Goal: Navigation & Orientation: Find specific page/section

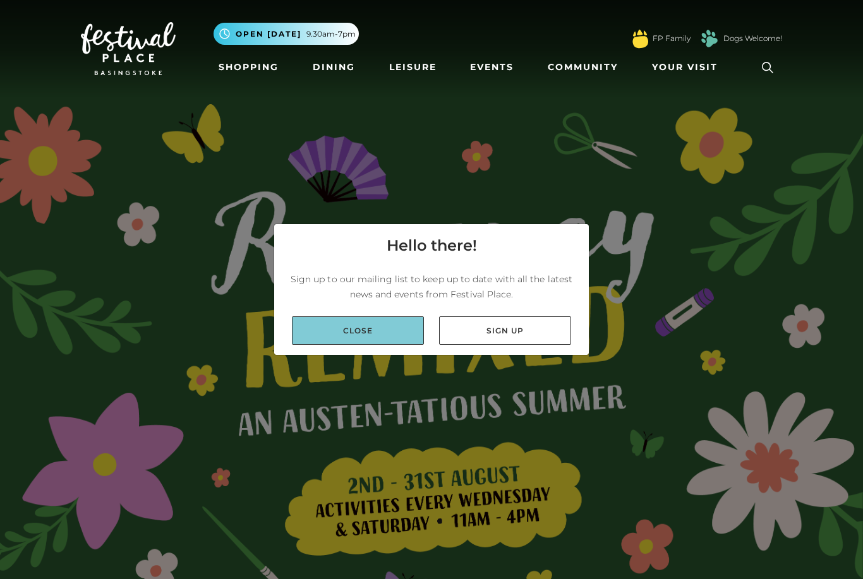
click at [399, 345] on link "Close" at bounding box center [358, 330] width 132 height 28
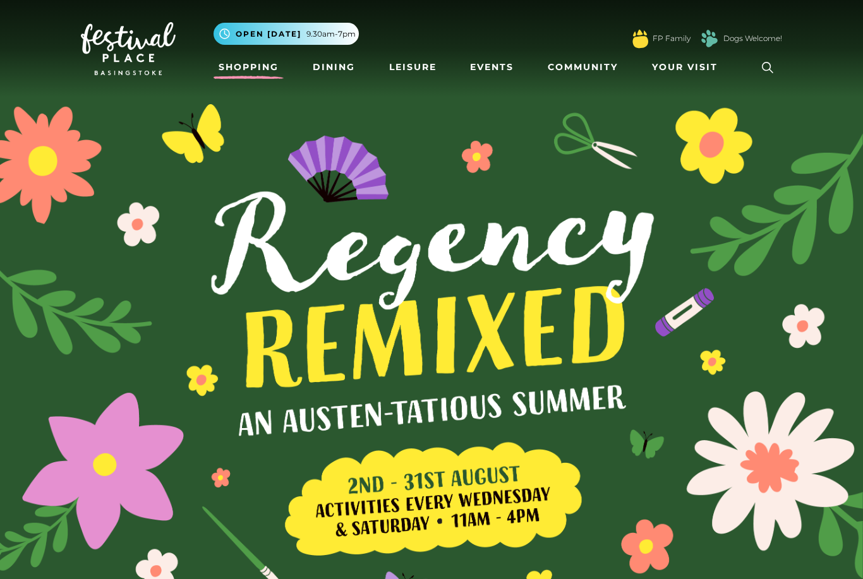
click at [258, 60] on link "Shopping" at bounding box center [249, 67] width 70 height 23
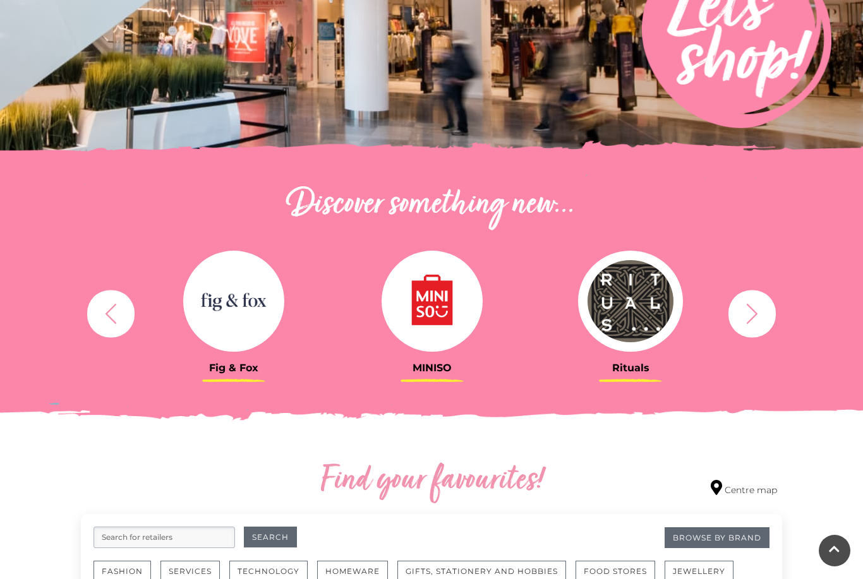
scroll to position [346, 0]
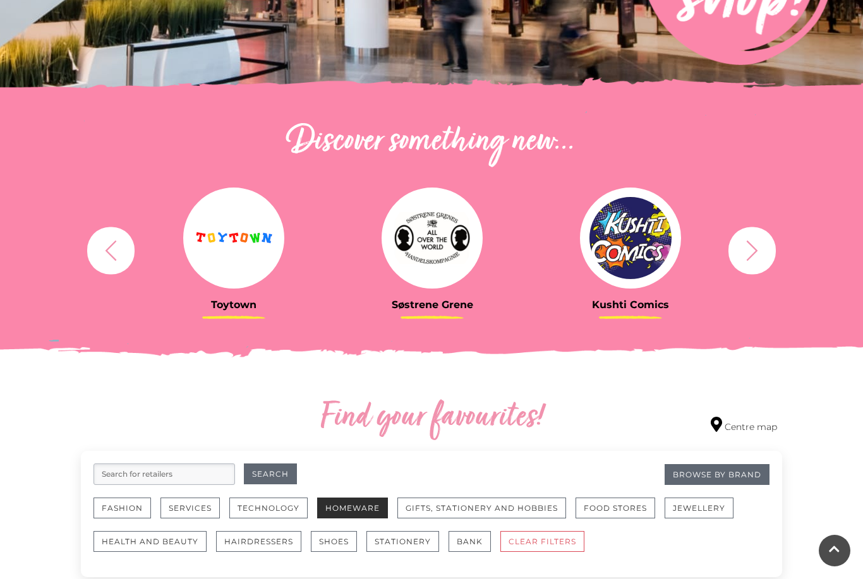
click at [363, 506] on button "Homeware" at bounding box center [352, 508] width 71 height 21
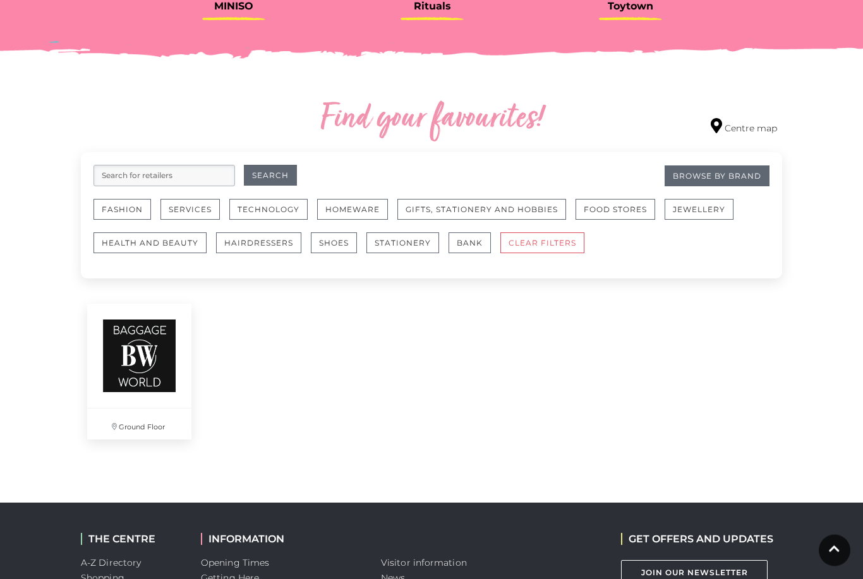
scroll to position [644, 0]
click at [145, 395] on img at bounding box center [139, 355] width 109 height 109
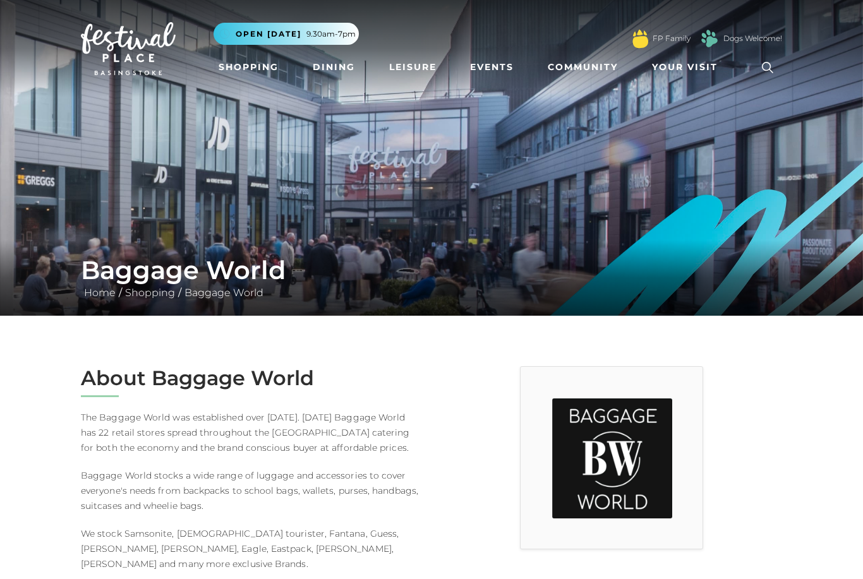
click at [630, 458] on img at bounding box center [612, 459] width 120 height 120
click at [761, 466] on div at bounding box center [611, 497] width 360 height 262
click at [681, 63] on span "Your Visit" at bounding box center [685, 67] width 66 height 13
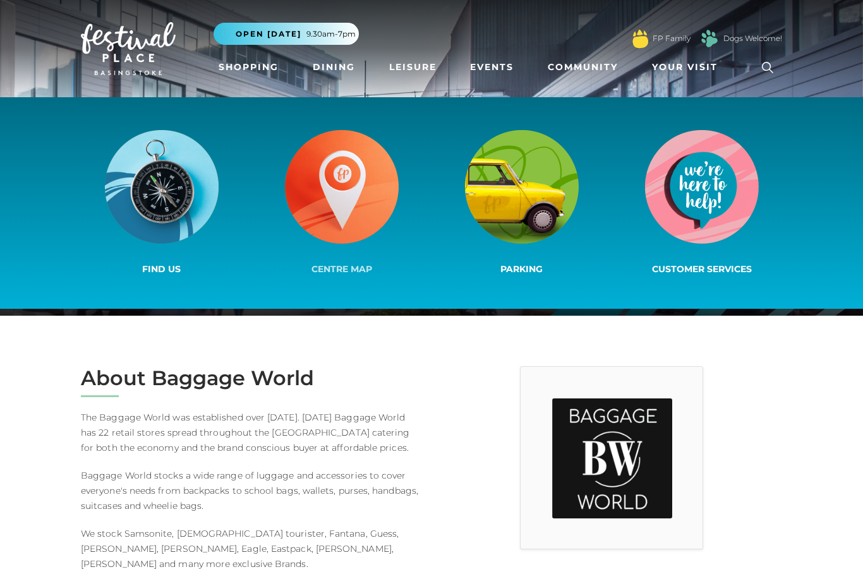
click at [349, 220] on img at bounding box center [342, 187] width 114 height 114
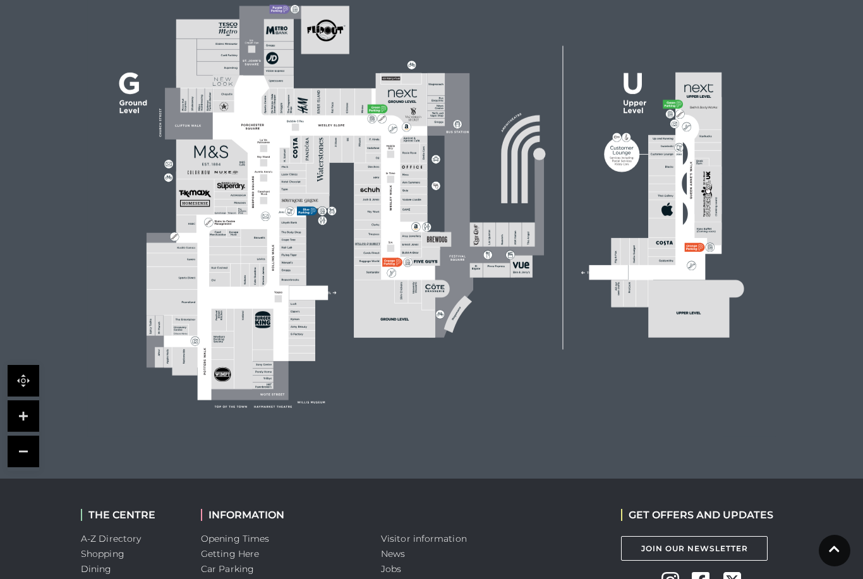
scroll to position [406, 0]
